Goal: Transaction & Acquisition: Book appointment/travel/reservation

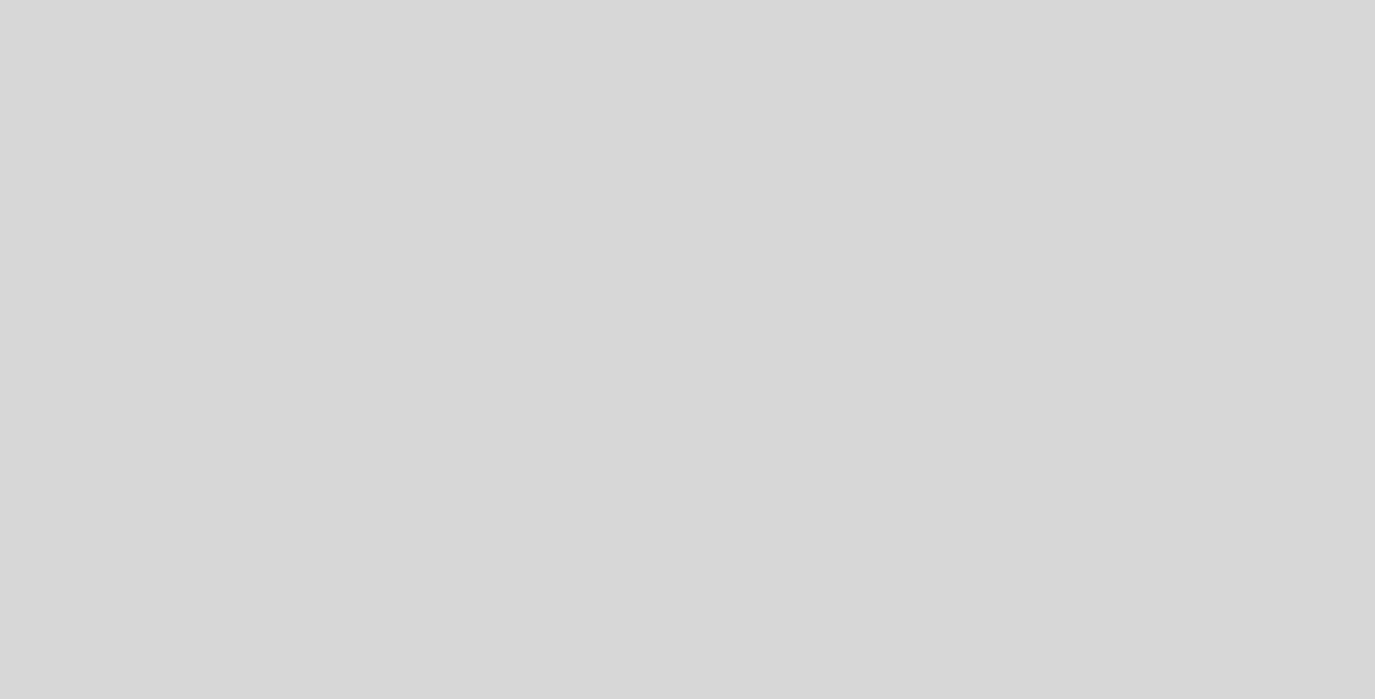
select select "es"
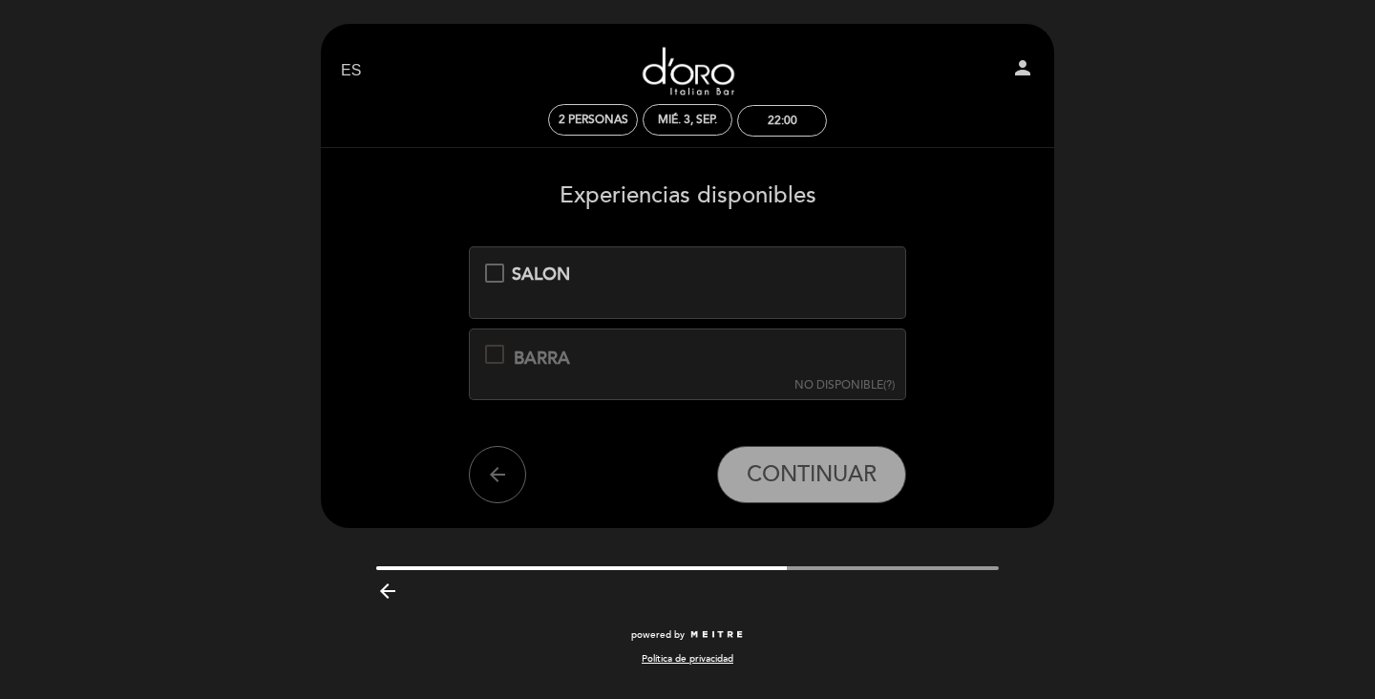
click at [503, 268] on div "SALON" at bounding box center [688, 275] width 406 height 25
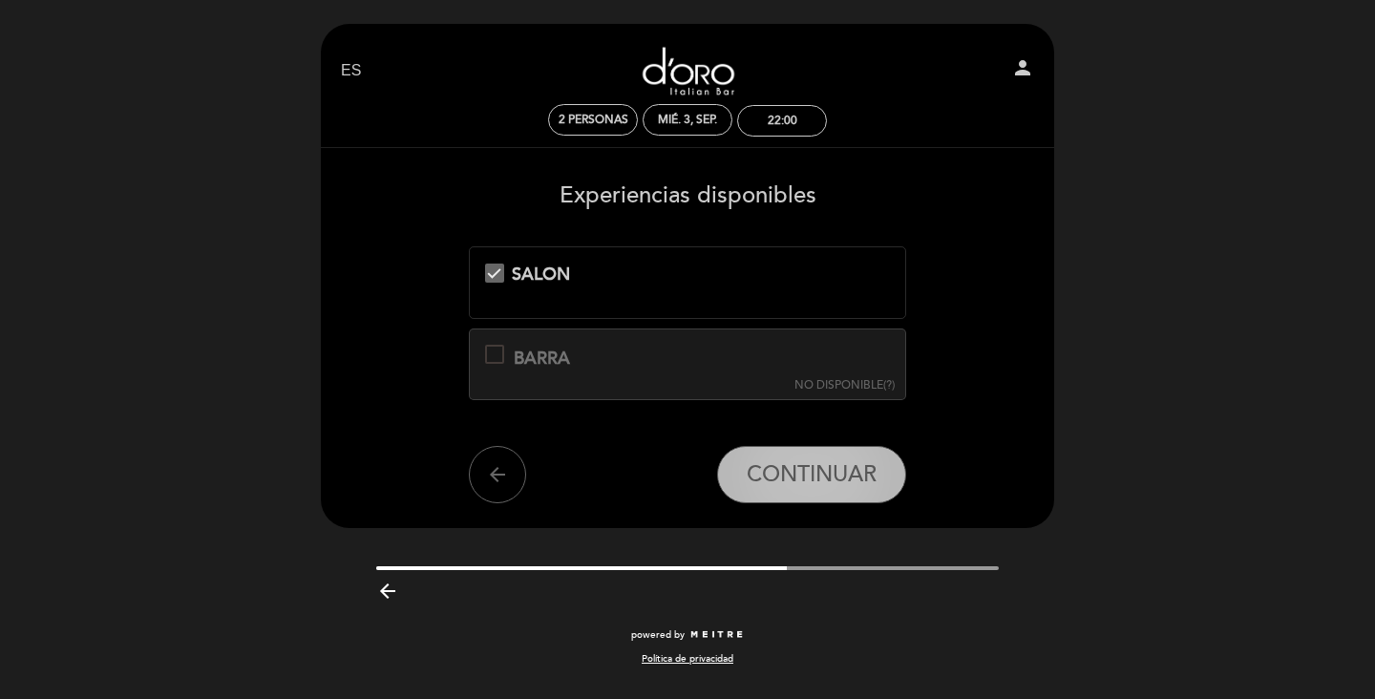
click at [835, 485] on span "CONTINUAR" at bounding box center [812, 475] width 130 height 27
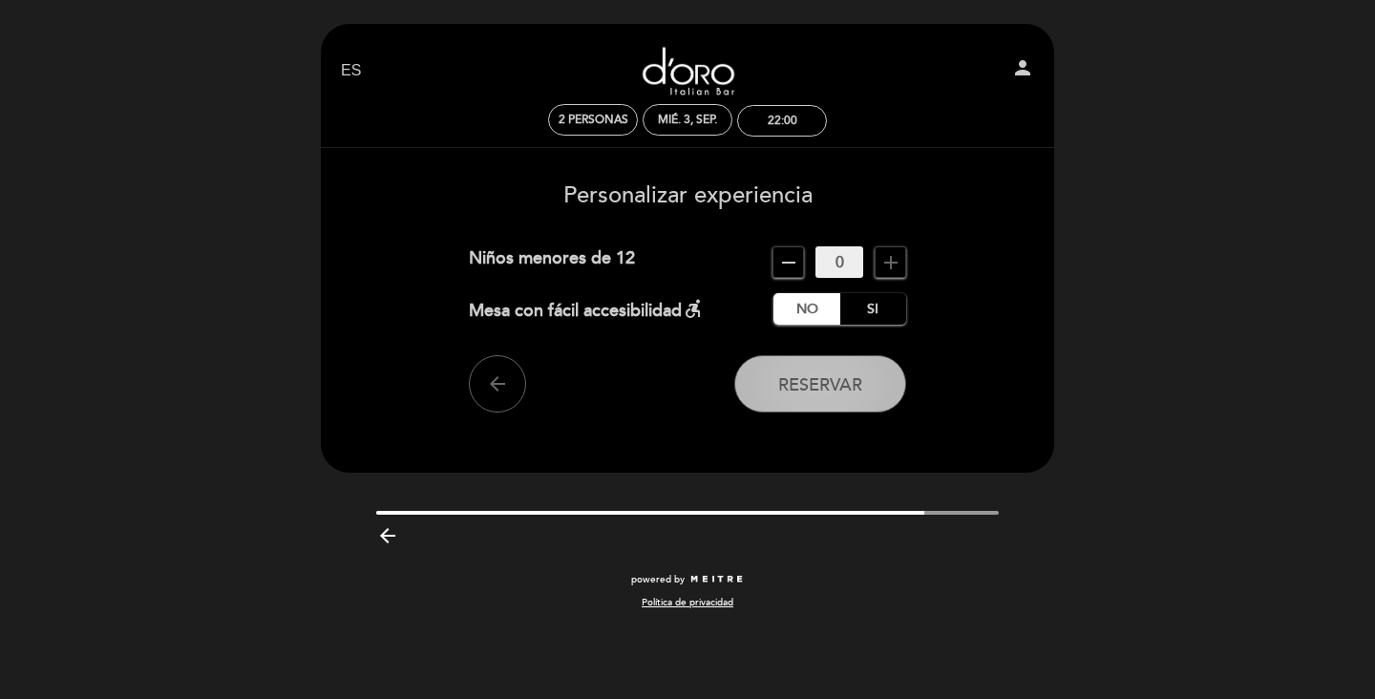
click at [867, 396] on button "Reservar" at bounding box center [821, 383] width 172 height 57
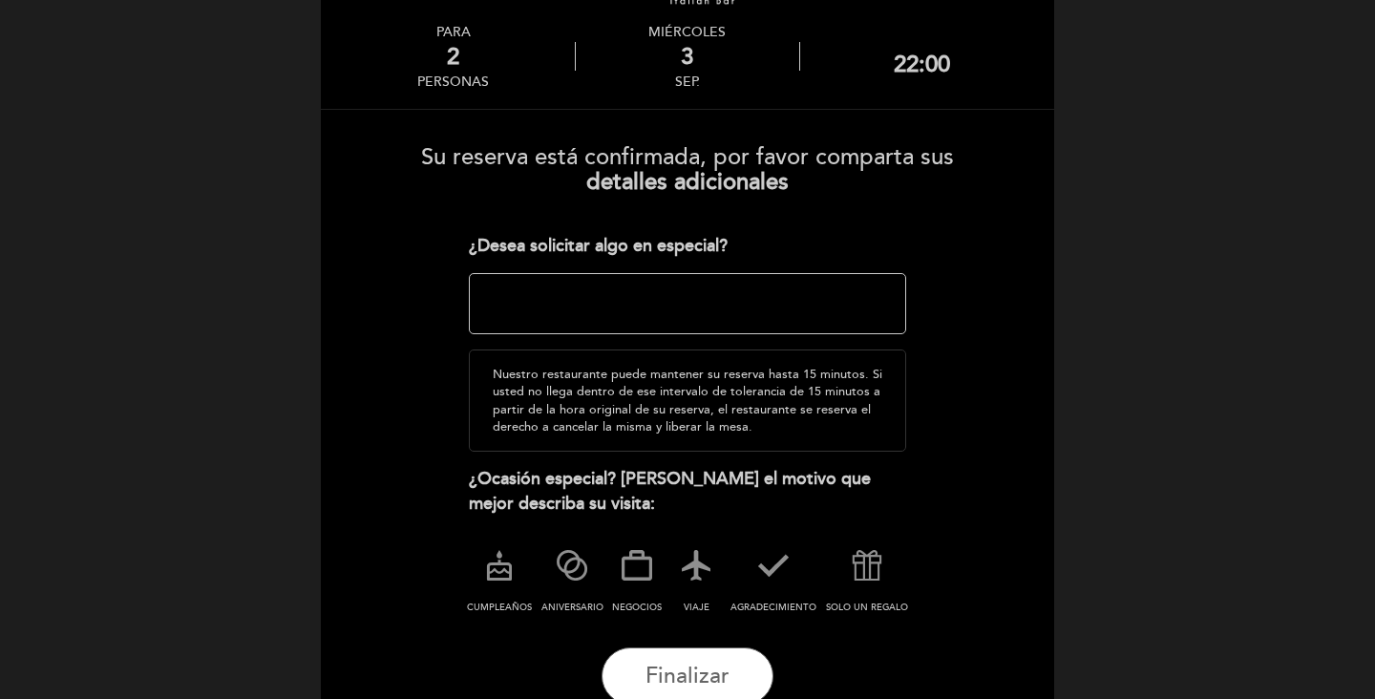
scroll to position [93, 0]
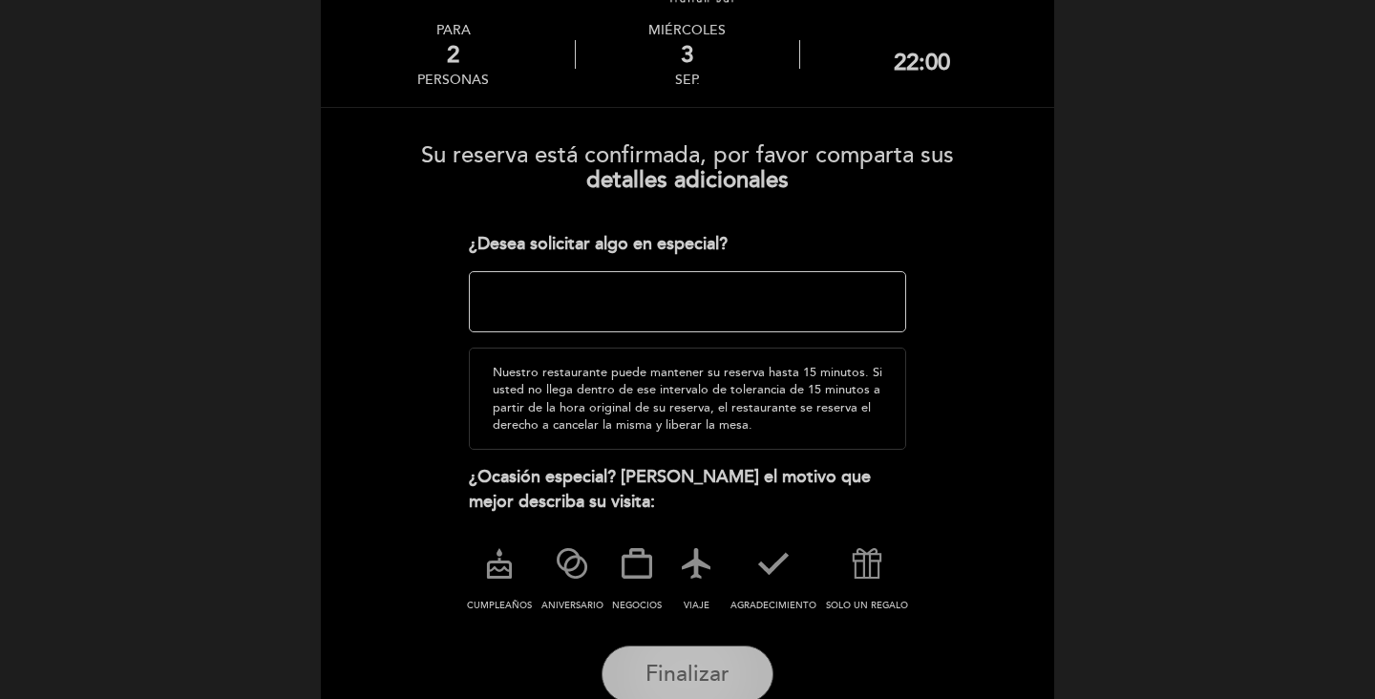
click at [731, 672] on button "Finalizar" at bounding box center [688, 674] width 172 height 57
